Goal: Task Accomplishment & Management: Use online tool/utility

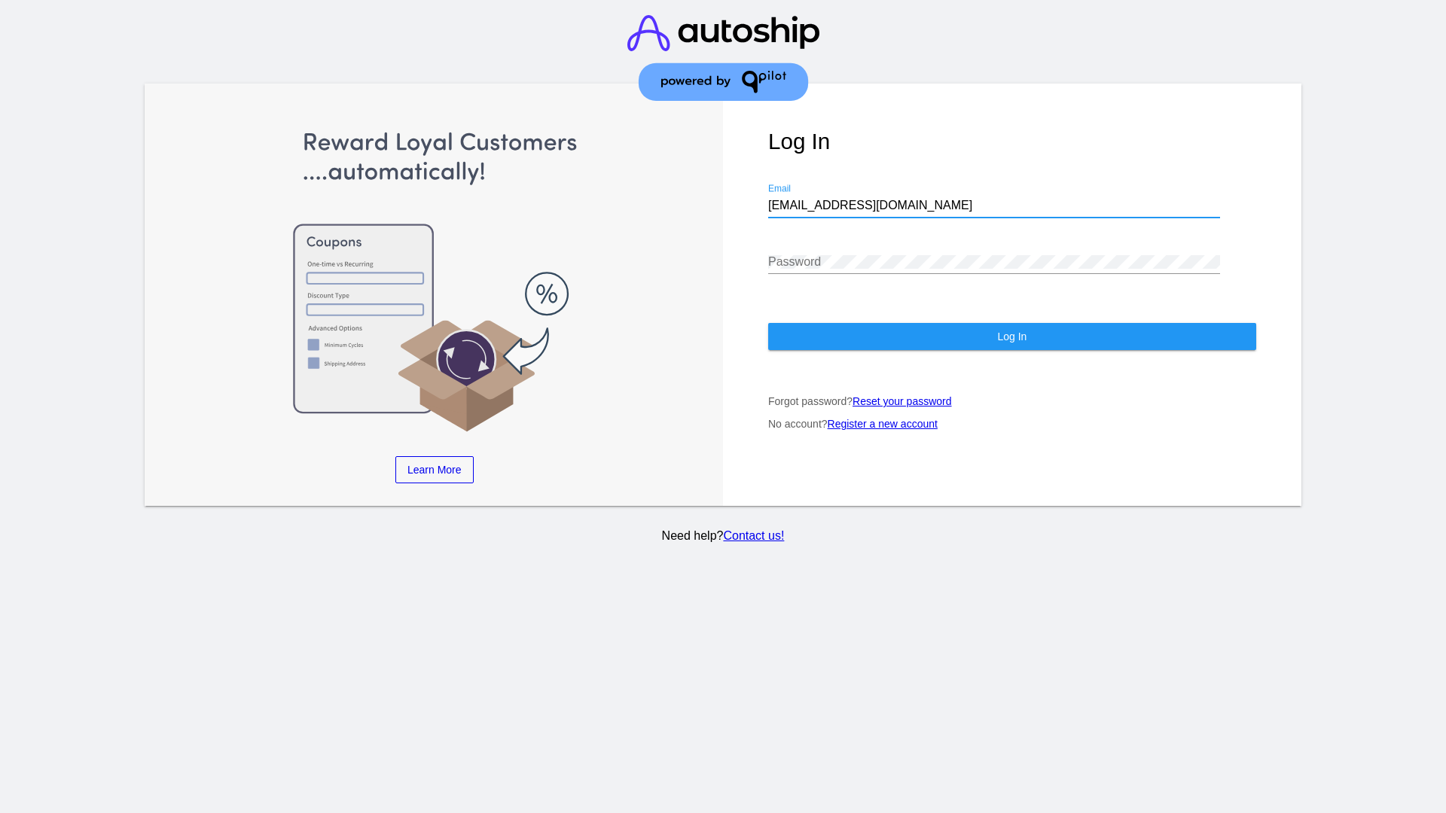
type input "jr@patternsinthecloud.com"
click at [1011, 337] on span "Log In" at bounding box center [1011, 337] width 29 height 12
